Goal: Find specific page/section: Find specific page/section

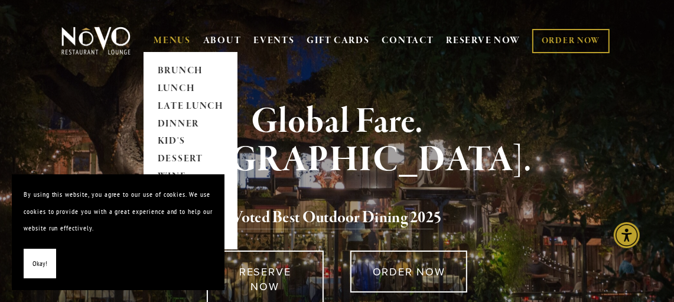
click at [169, 40] on link "MENUS" at bounding box center [172, 41] width 37 height 12
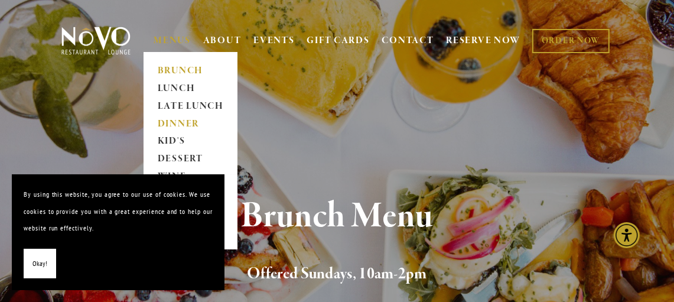
click at [178, 127] on link "DINNER" at bounding box center [191, 124] width 74 height 18
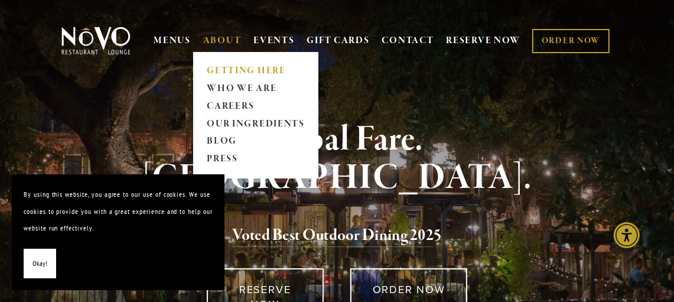
click at [233, 70] on link "GETTING HERE" at bounding box center [255, 71] width 105 height 18
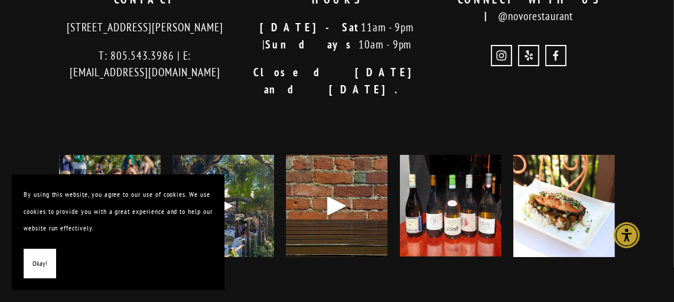
scroll to position [3187, 0]
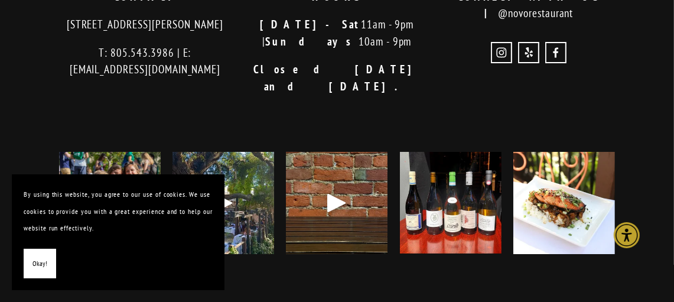
click at [226, 188] on div "Play" at bounding box center [223, 202] width 28 height 28
